Goal: Information Seeking & Learning: Learn about a topic

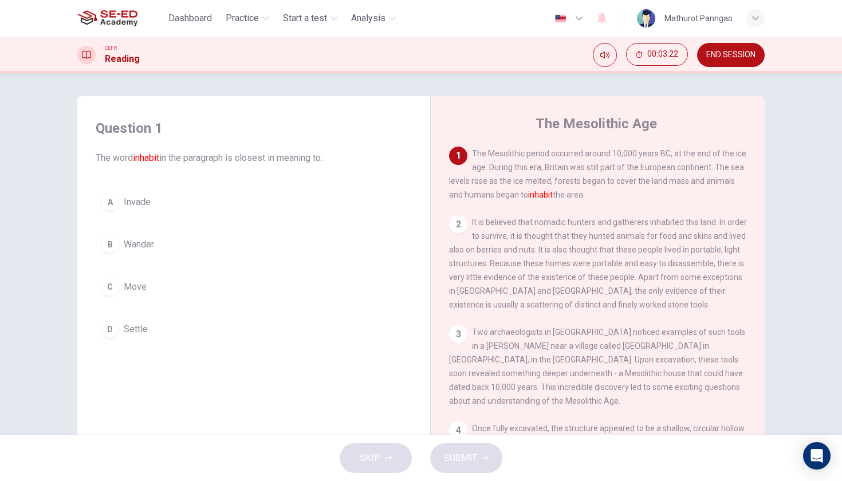
click at [143, 198] on span "Invade" at bounding box center [137, 202] width 27 height 14
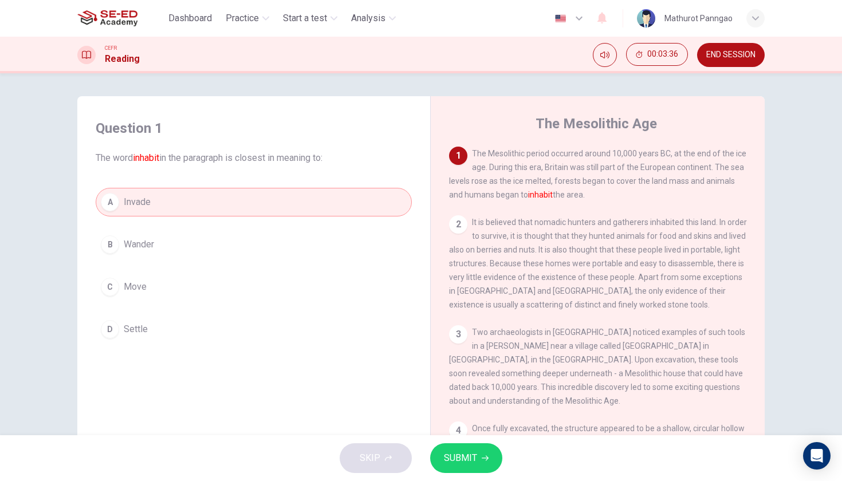
click at [273, 237] on button "B Wander" at bounding box center [254, 244] width 316 height 29
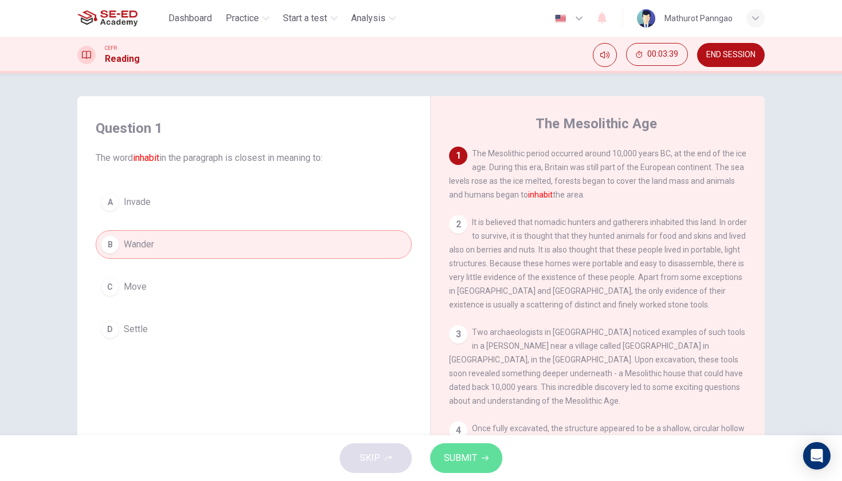
click at [464, 458] on span "SUBMIT" at bounding box center [460, 458] width 33 height 16
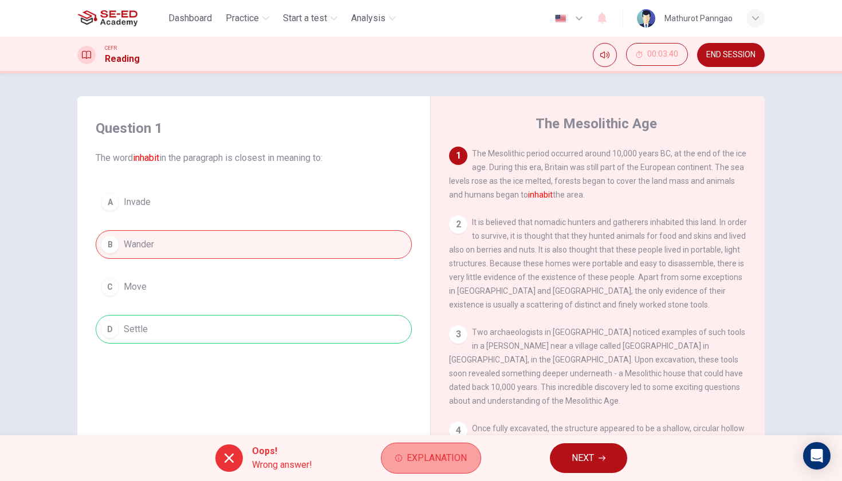
click at [443, 458] on span "Explanation" at bounding box center [437, 458] width 60 height 16
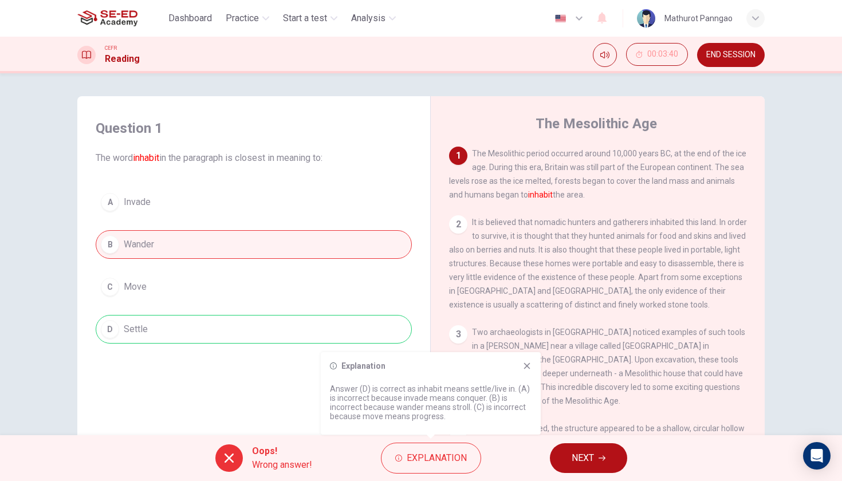
click at [527, 365] on icon at bounding box center [526, 365] width 9 height 9
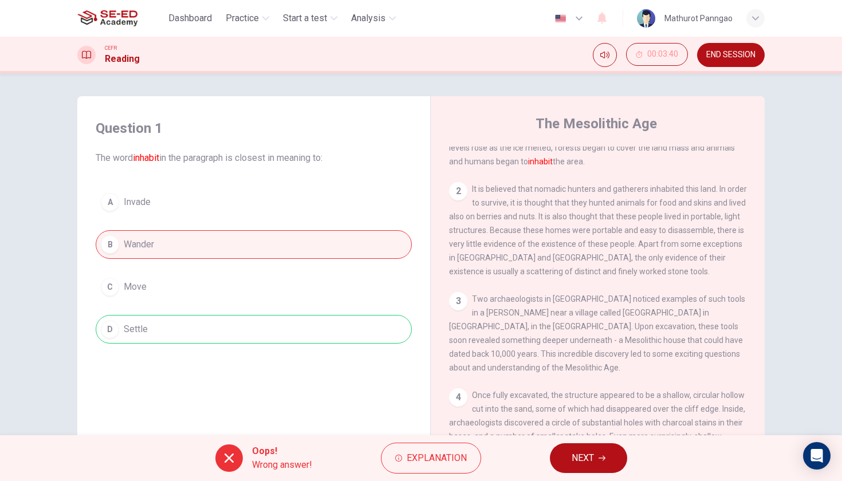
scroll to position [40, 0]
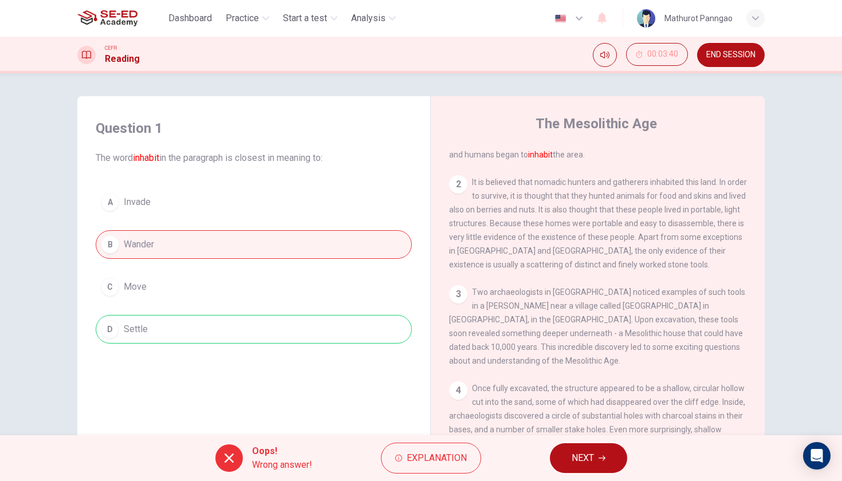
click at [582, 462] on span "NEXT" at bounding box center [583, 458] width 22 height 16
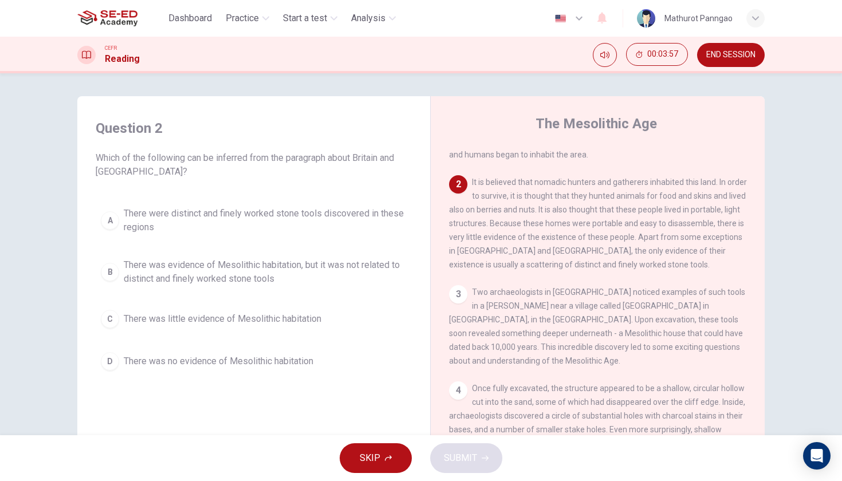
click at [471, 180] on div "2 It is believed that nomadic hunters and gatherers inhabited this land. In ord…" at bounding box center [598, 223] width 298 height 96
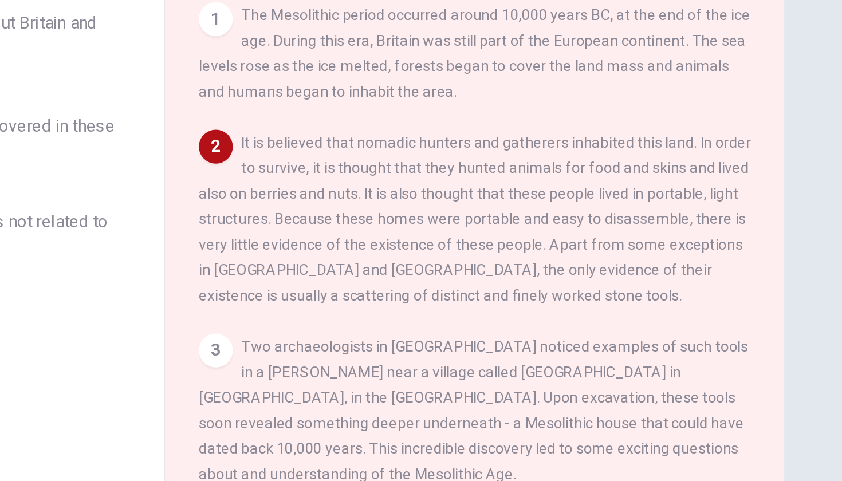
scroll to position [0, 0]
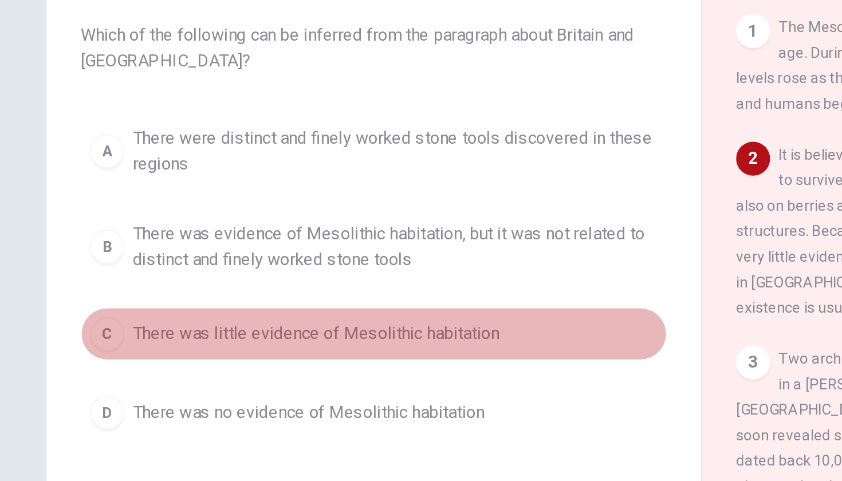
click at [101, 310] on div "C" at bounding box center [110, 319] width 18 height 18
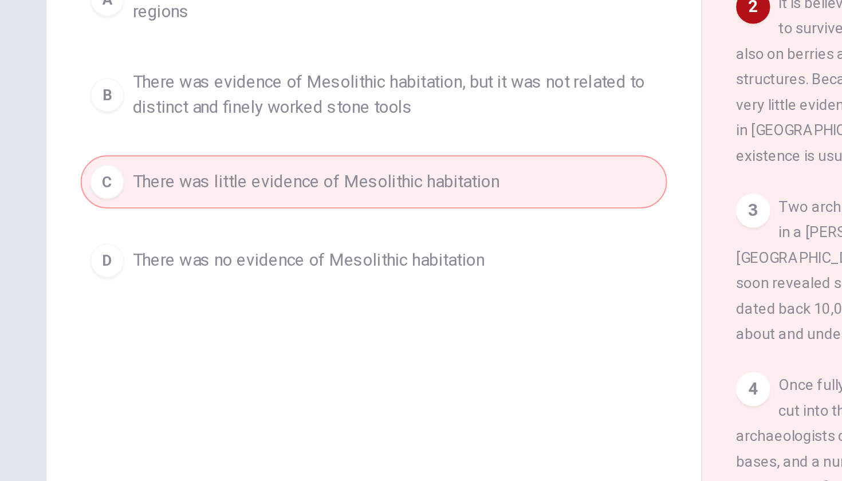
scroll to position [82, 0]
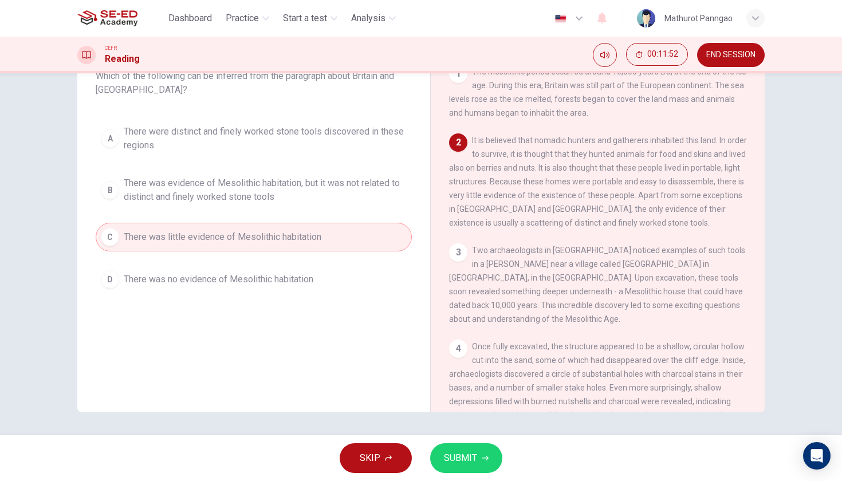
click at [478, 463] on button "SUBMIT" at bounding box center [466, 458] width 72 height 30
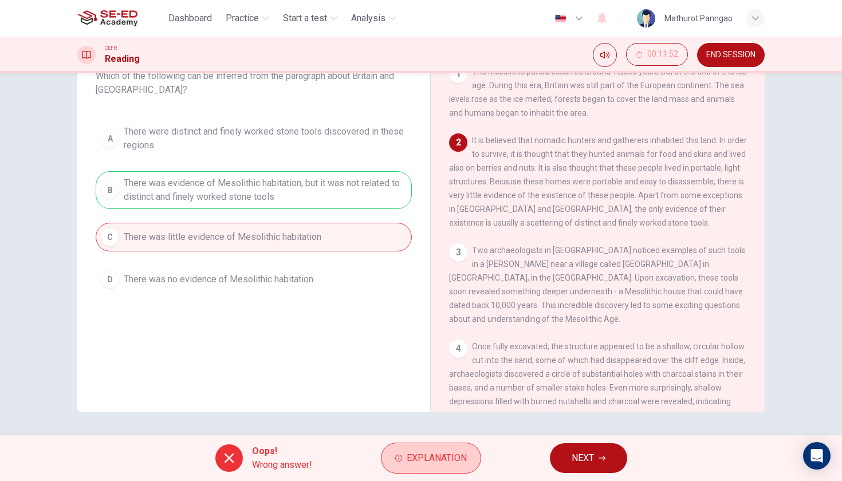
click at [451, 463] on span "Explanation" at bounding box center [437, 458] width 60 height 16
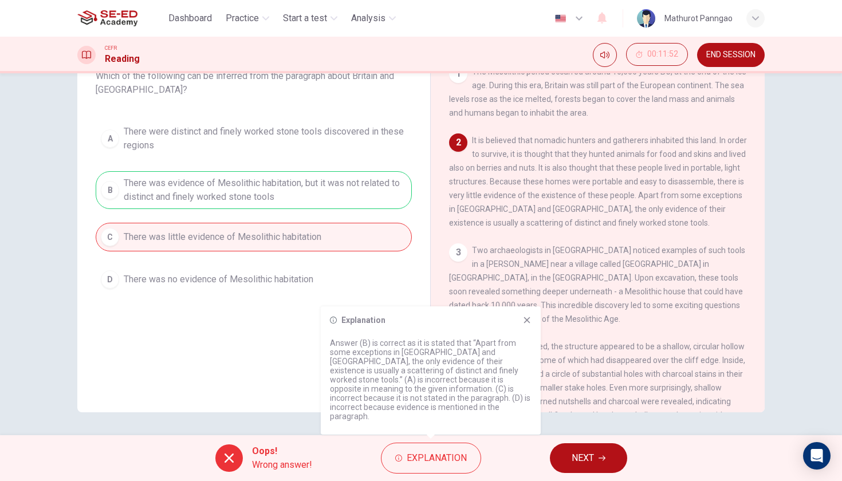
click at [618, 231] on div "1 The Mesolithic period occurred around 10,000 years BC, at the end of the ice …" at bounding box center [605, 239] width 313 height 348
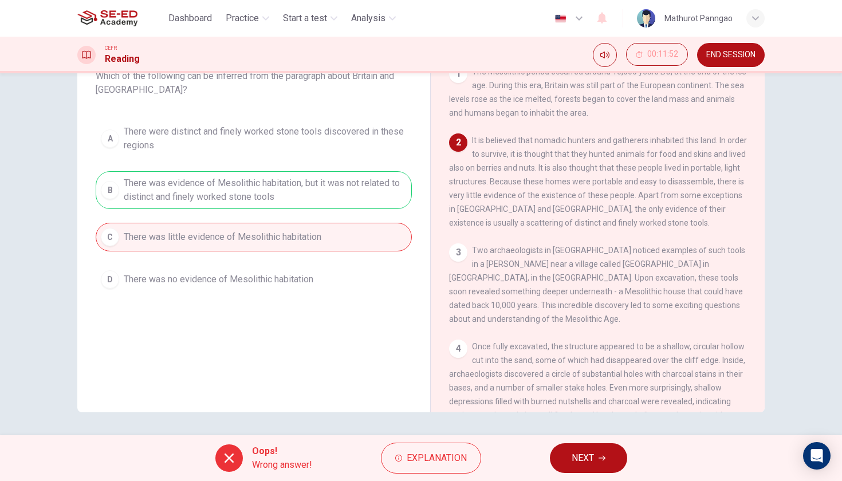
click at [606, 455] on button "NEXT" at bounding box center [588, 458] width 77 height 30
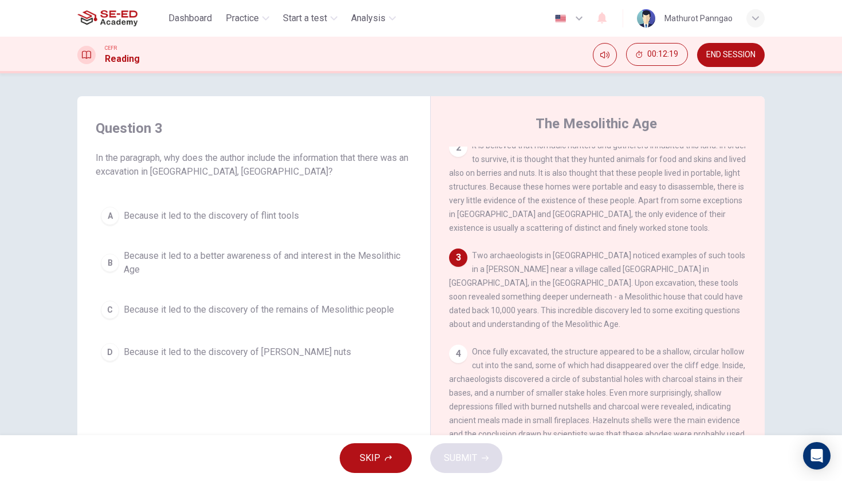
scroll to position [80, 0]
drag, startPoint x: 543, startPoint y: 267, endPoint x: 589, endPoint y: 265, distance: 45.3
click at [589, 265] on span "Two archaeologists in [GEOGRAPHIC_DATA] noticed examples of such tools in a [PE…" at bounding box center [597, 287] width 296 height 78
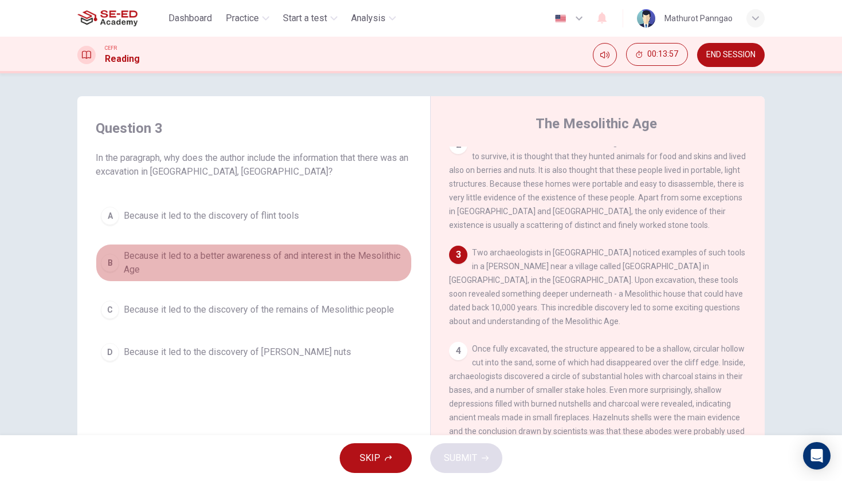
click at [290, 266] on span "Because it led to a better awareness of and interest in the Mesolithic Age" at bounding box center [265, 262] width 283 height 27
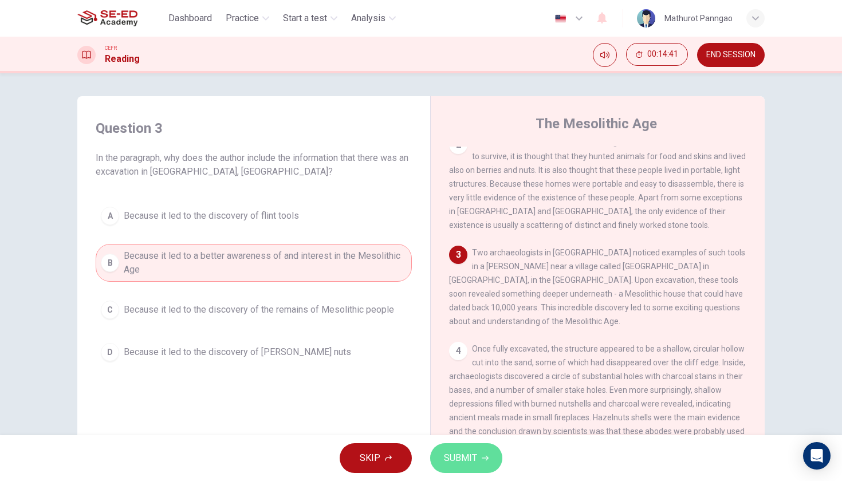
click at [469, 470] on button "SUBMIT" at bounding box center [466, 458] width 72 height 30
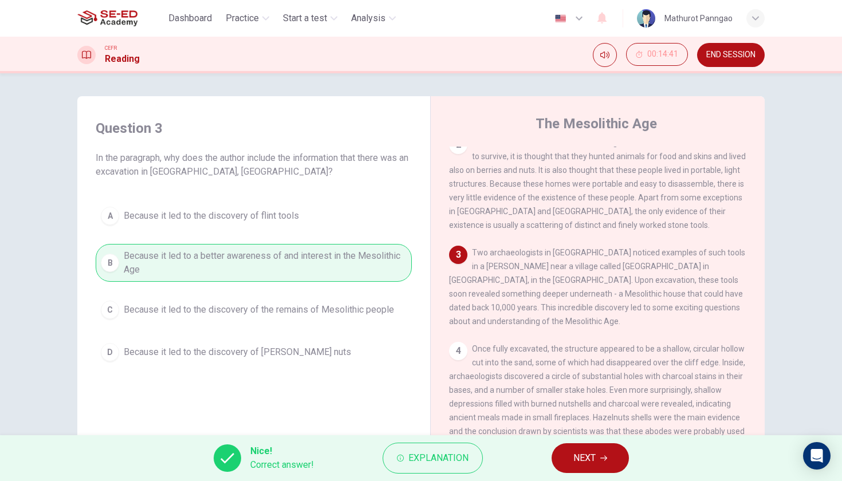
click at [589, 458] on span "NEXT" at bounding box center [584, 458] width 22 height 16
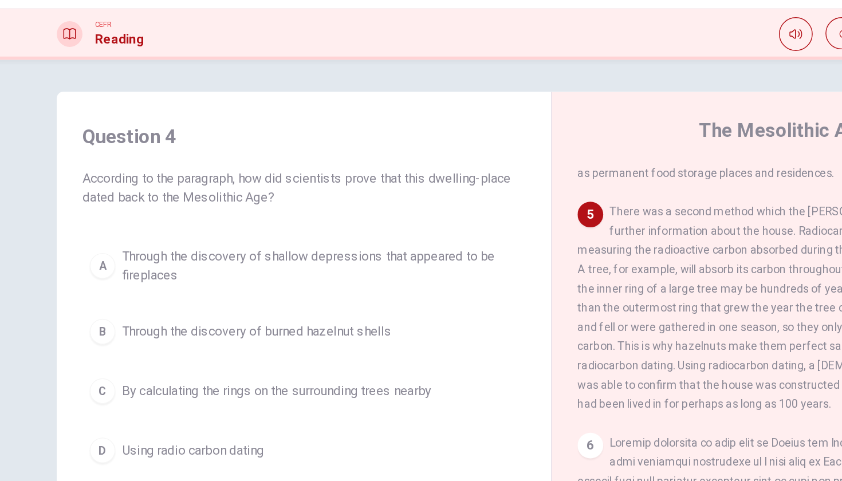
scroll to position [371, 0]
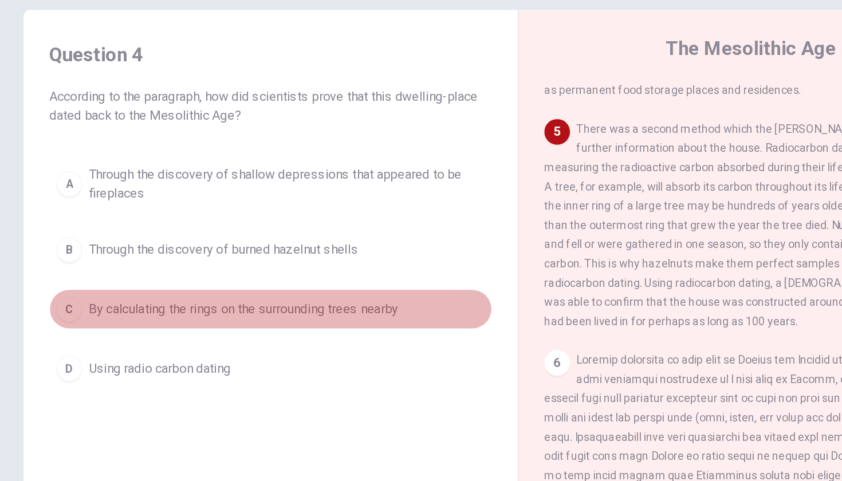
click at [153, 303] on span "By calculating the rings on the surrounding trees nearby" at bounding box center [234, 310] width 221 height 14
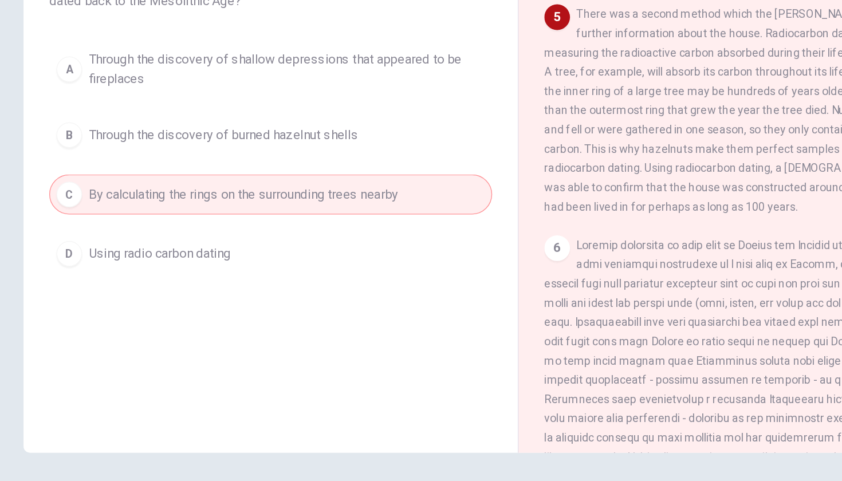
scroll to position [82, 0]
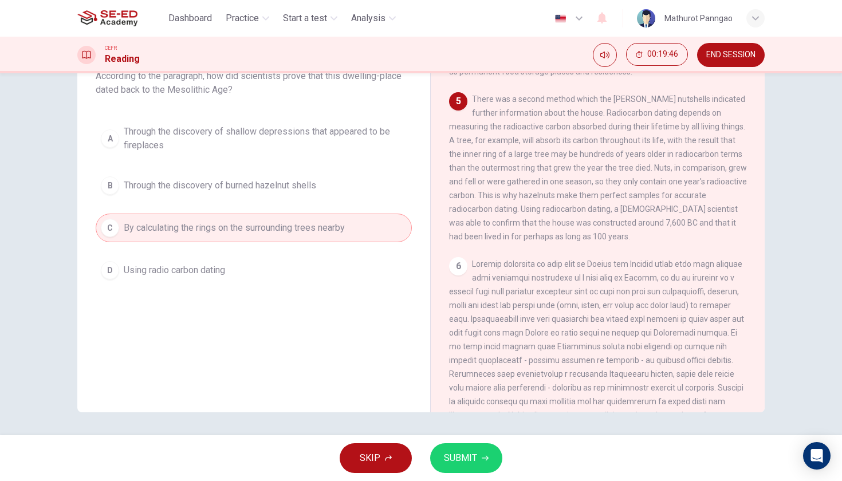
click at [476, 458] on button "SUBMIT" at bounding box center [466, 458] width 72 height 30
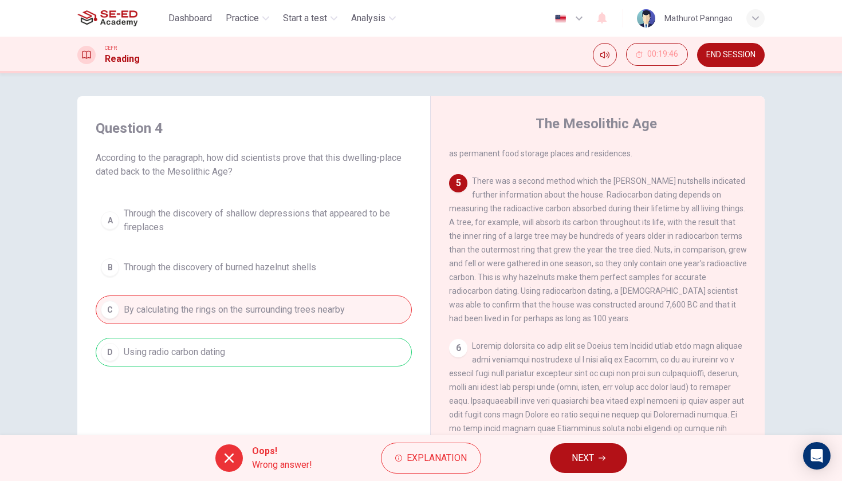
scroll to position [0, 0]
click at [593, 469] on button "NEXT" at bounding box center [588, 458] width 77 height 30
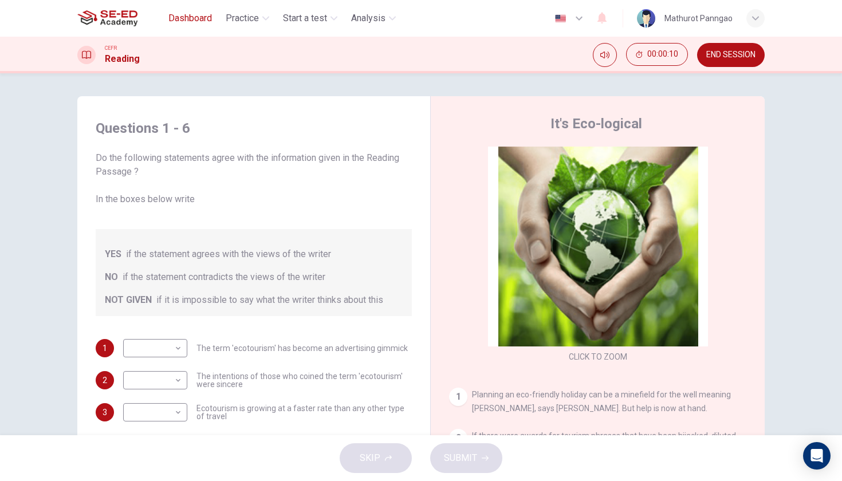
click at [207, 15] on span "Dashboard" at bounding box center [190, 18] width 44 height 14
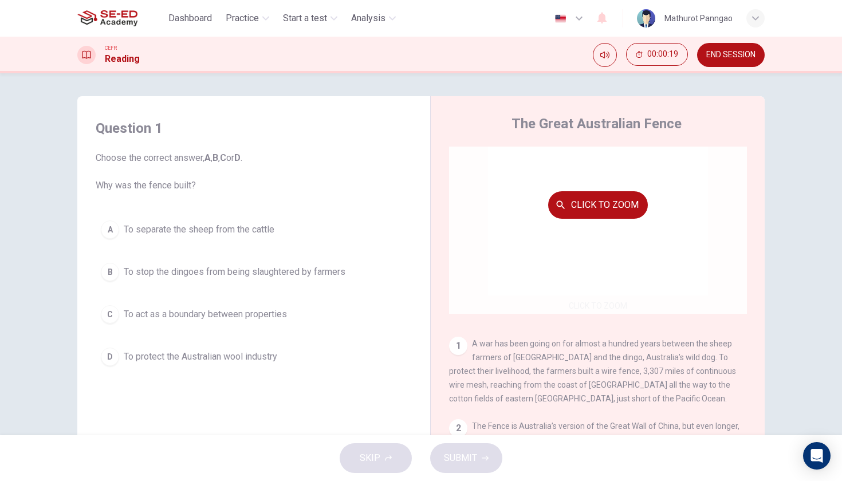
scroll to position [50, 0]
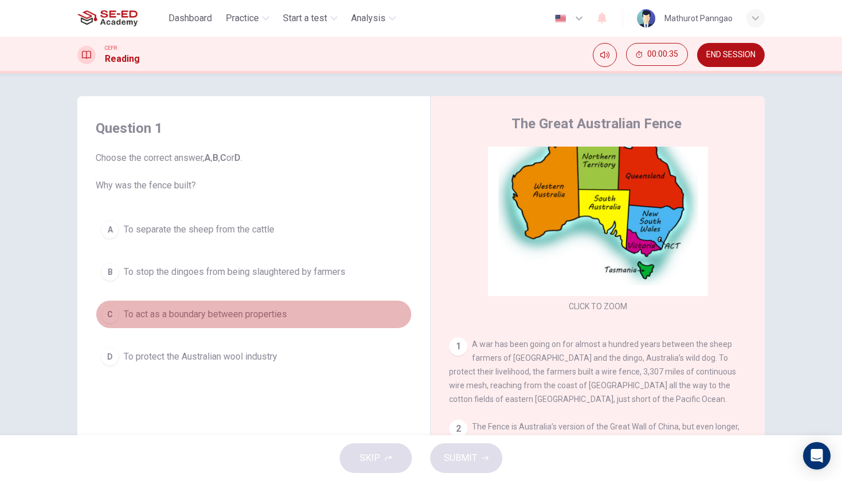
click at [279, 313] on span "To act as a boundary between properties" at bounding box center [205, 315] width 163 height 14
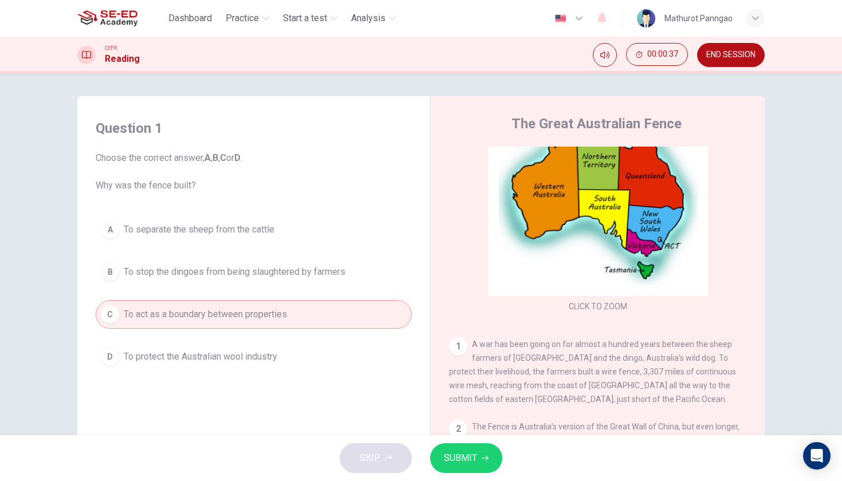
click at [467, 462] on span "SUBMIT" at bounding box center [460, 458] width 33 height 16
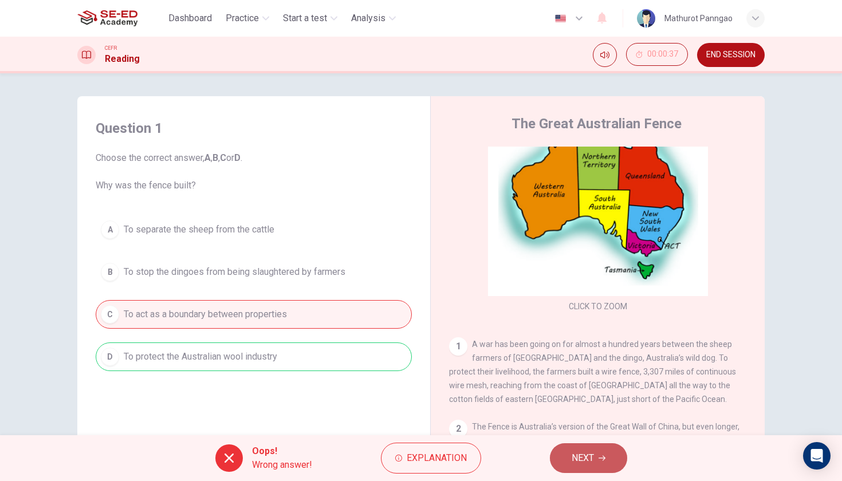
click at [582, 463] on span "NEXT" at bounding box center [583, 458] width 22 height 16
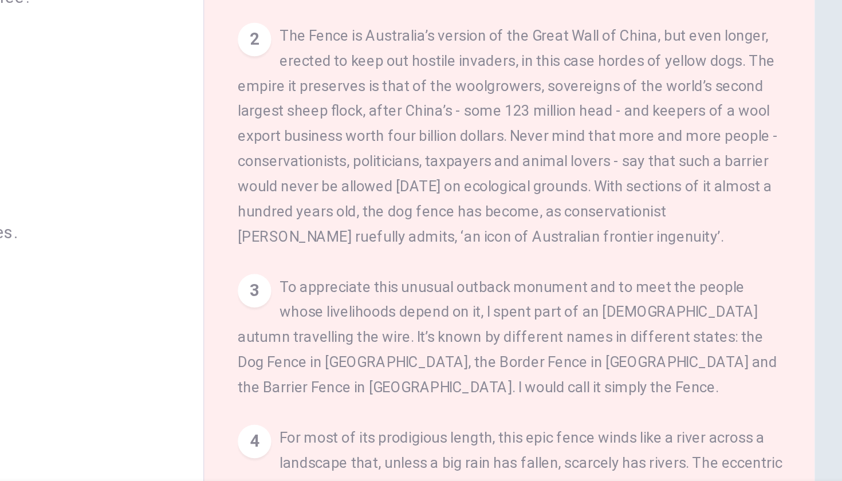
scroll to position [273, 0]
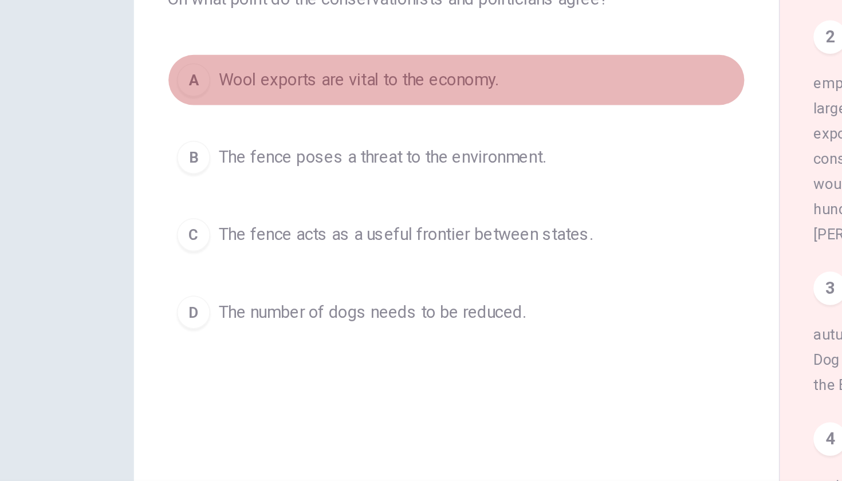
click at [265, 207] on span "Wool exports are vital to the economy." at bounding box center [200, 214] width 153 height 14
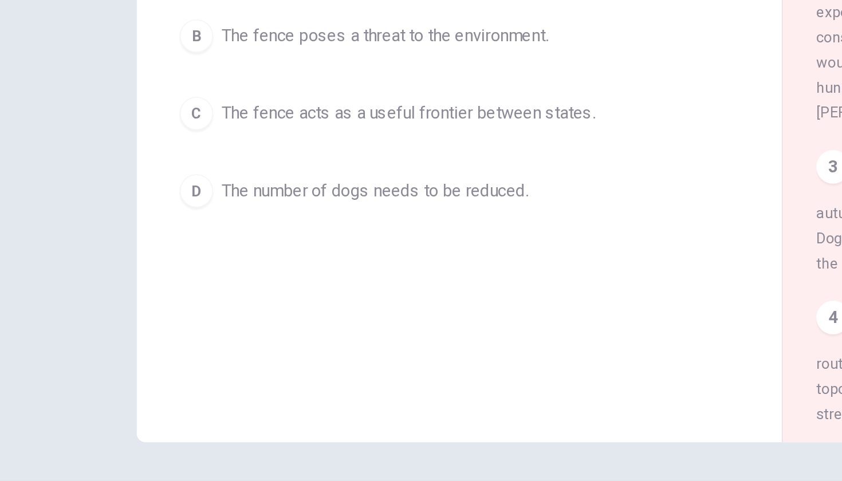
scroll to position [82, 0]
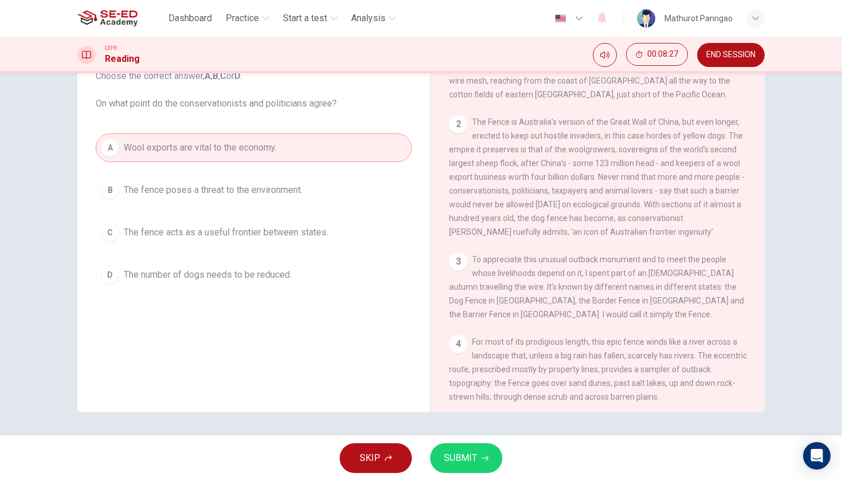
click at [478, 459] on button "SUBMIT" at bounding box center [466, 458] width 72 height 30
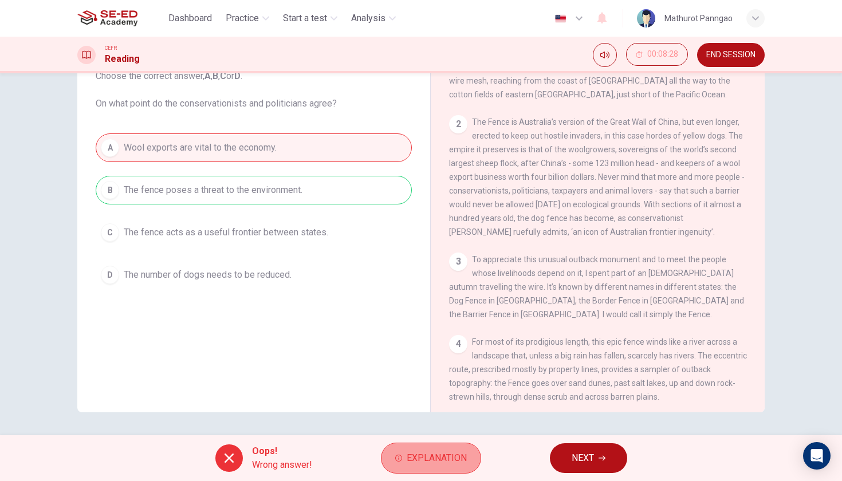
click at [466, 455] on span "Explanation" at bounding box center [437, 458] width 60 height 16
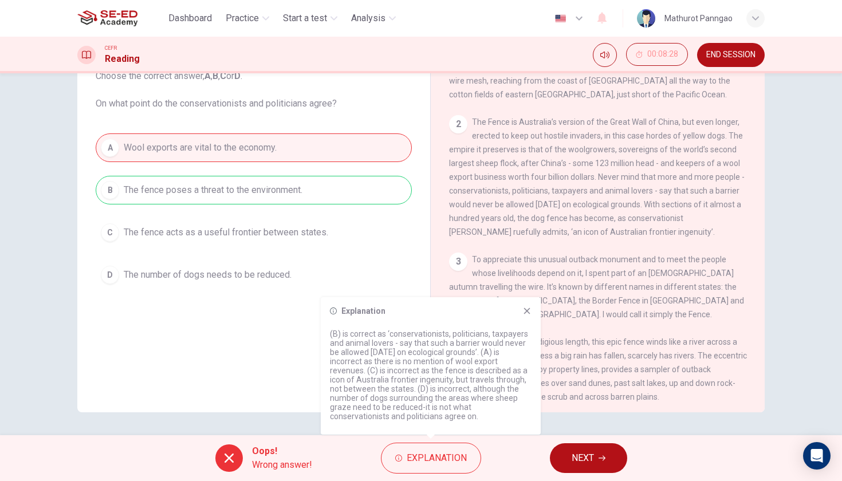
click at [526, 311] on icon at bounding box center [526, 310] width 9 height 9
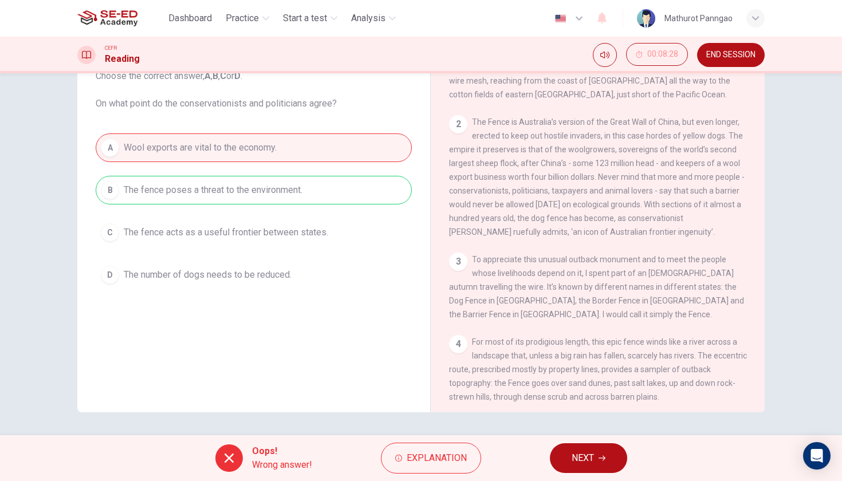
click at [585, 463] on span "NEXT" at bounding box center [583, 458] width 22 height 16
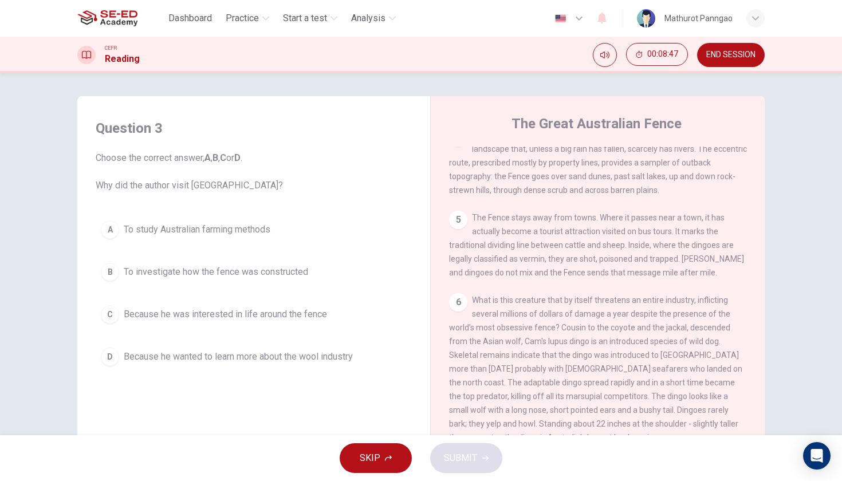
scroll to position [560, 0]
